Goal: Find specific page/section: Find specific page/section

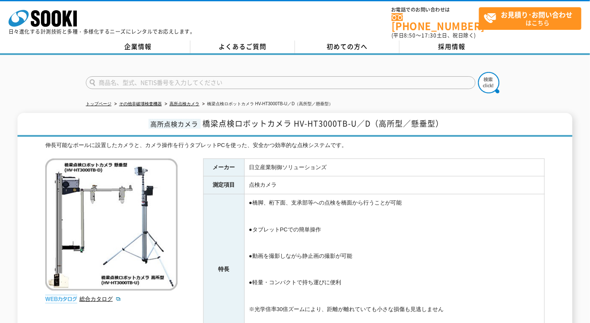
click at [184, 77] on input "text" at bounding box center [281, 82] width 390 height 13
type input "７"
type input "740"
click at [478, 72] on button at bounding box center [488, 82] width 21 height 21
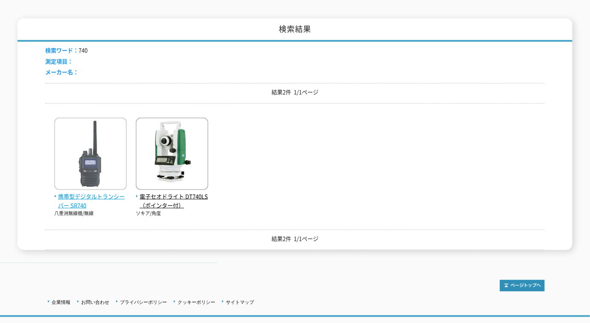
click at [92, 193] on span "携帯型デジタルトランシーバー SR740" at bounding box center [90, 201] width 73 height 18
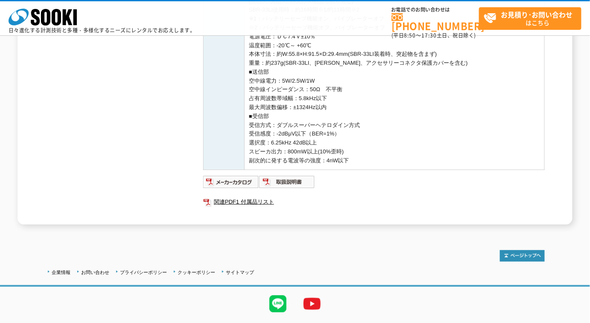
scroll to position [155, 0]
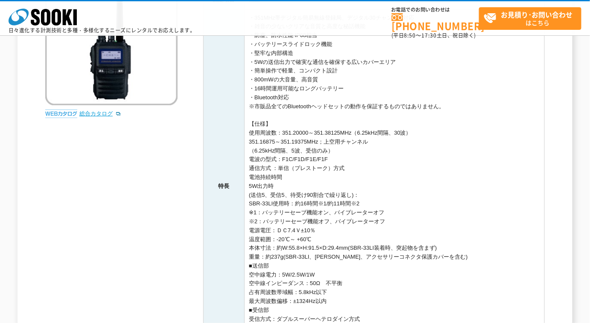
click at [97, 114] on link "総合カタログ" at bounding box center [100, 114] width 42 height 6
